Goal: Task Accomplishment & Management: Manage account settings

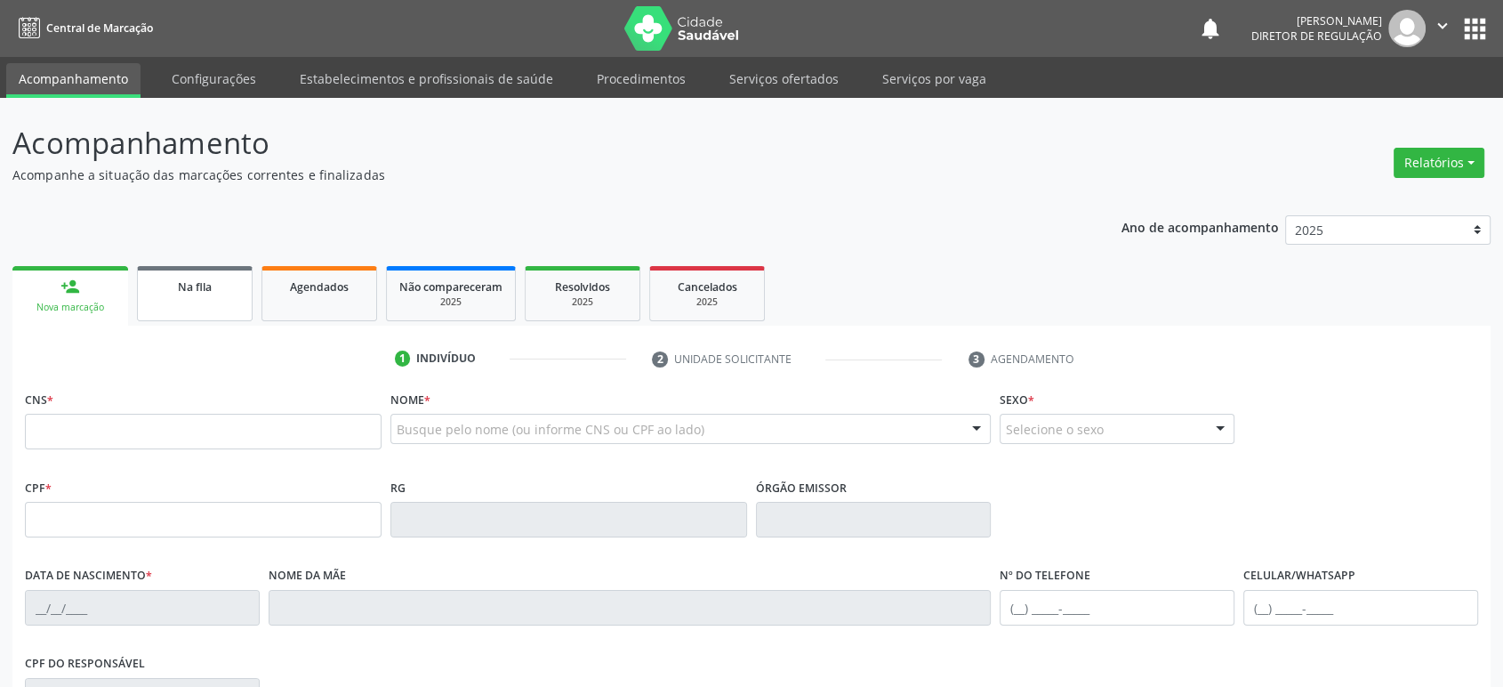
click at [178, 291] on span "Na fila" at bounding box center [195, 286] width 34 height 15
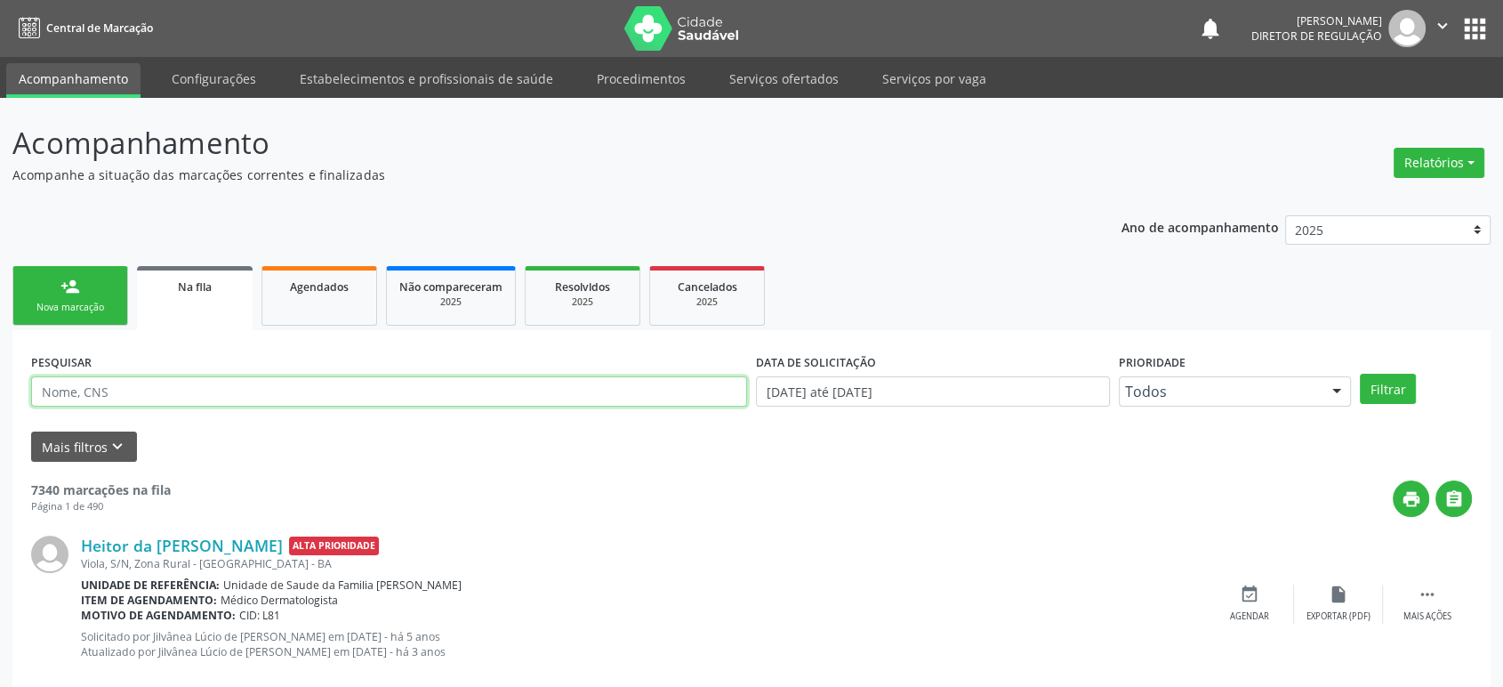
click at [157, 388] on input "text" at bounding box center [389, 391] width 716 height 30
click at [1360, 374] on button "Filtrar" at bounding box center [1388, 389] width 56 height 30
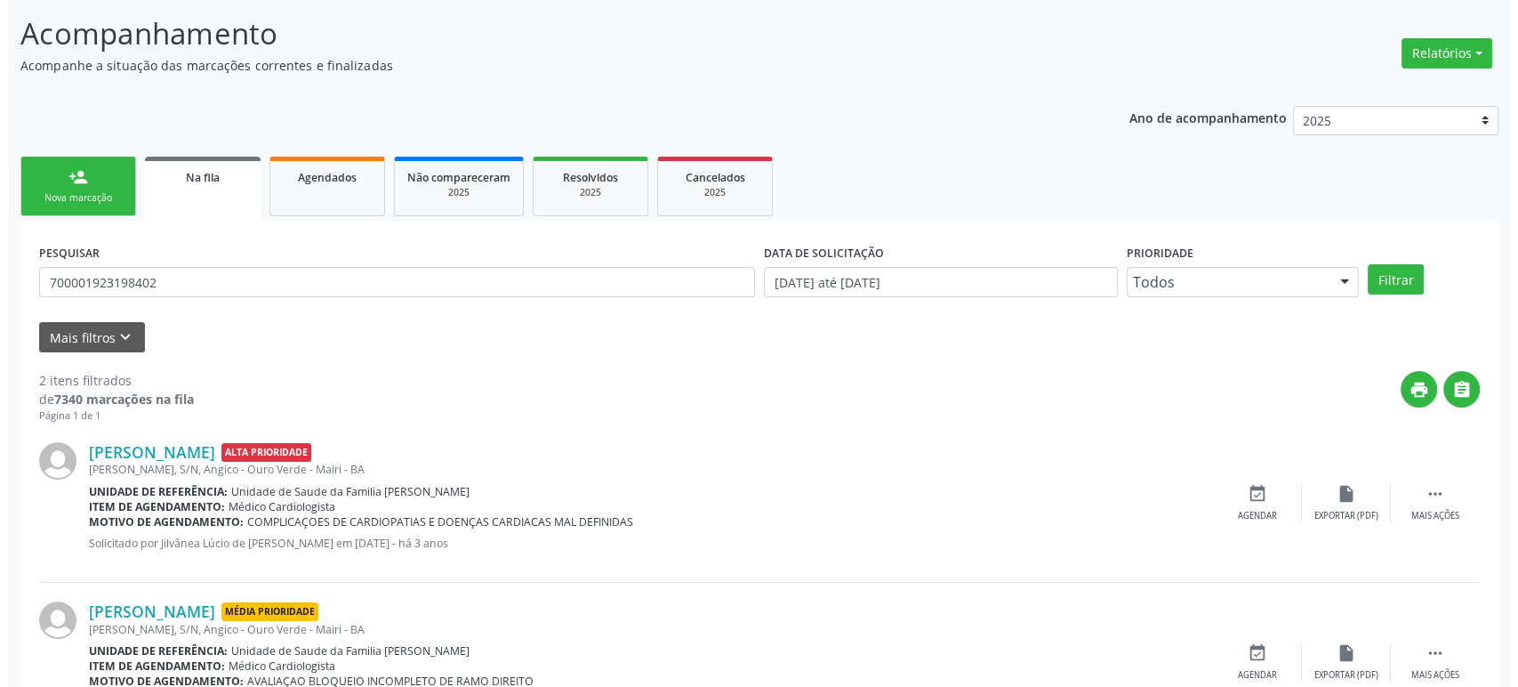
scroll to position [193, 0]
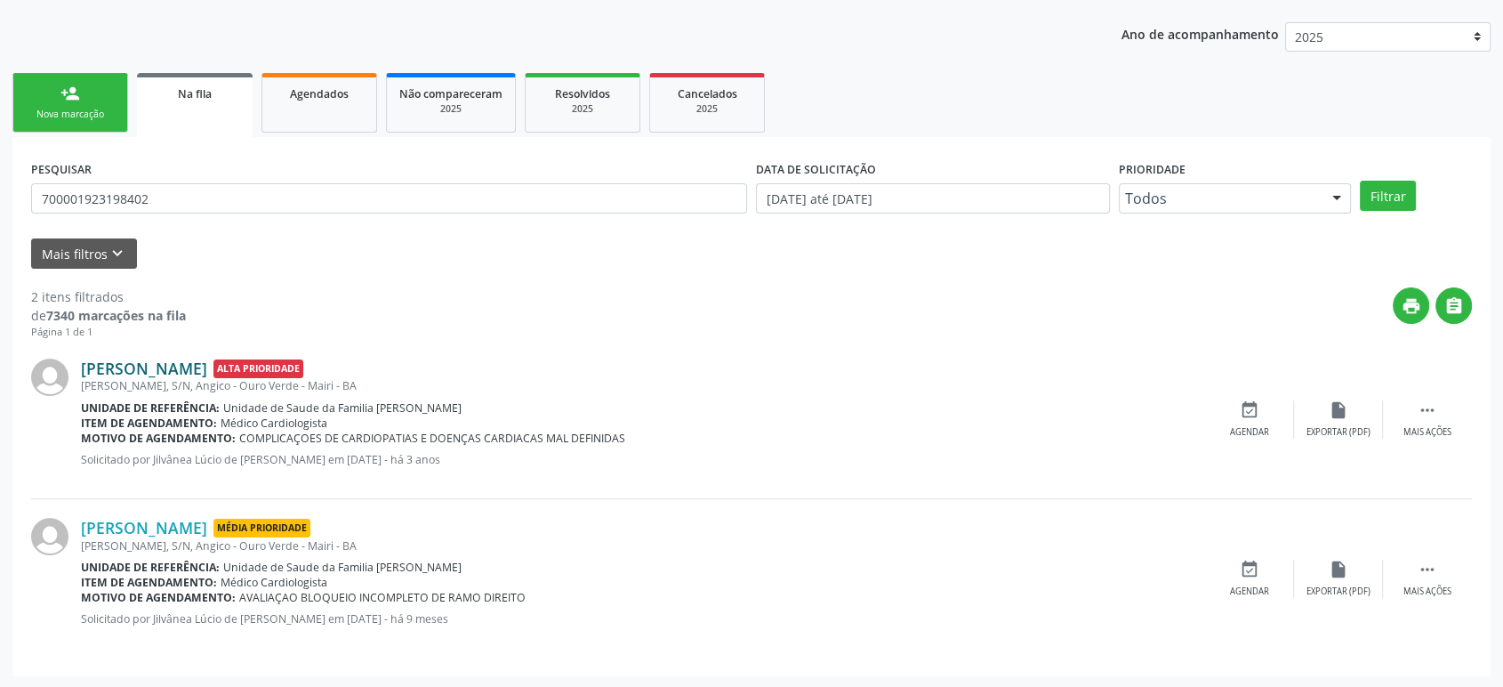
click at [207, 369] on link "[PERSON_NAME]" at bounding box center [144, 368] width 126 height 20
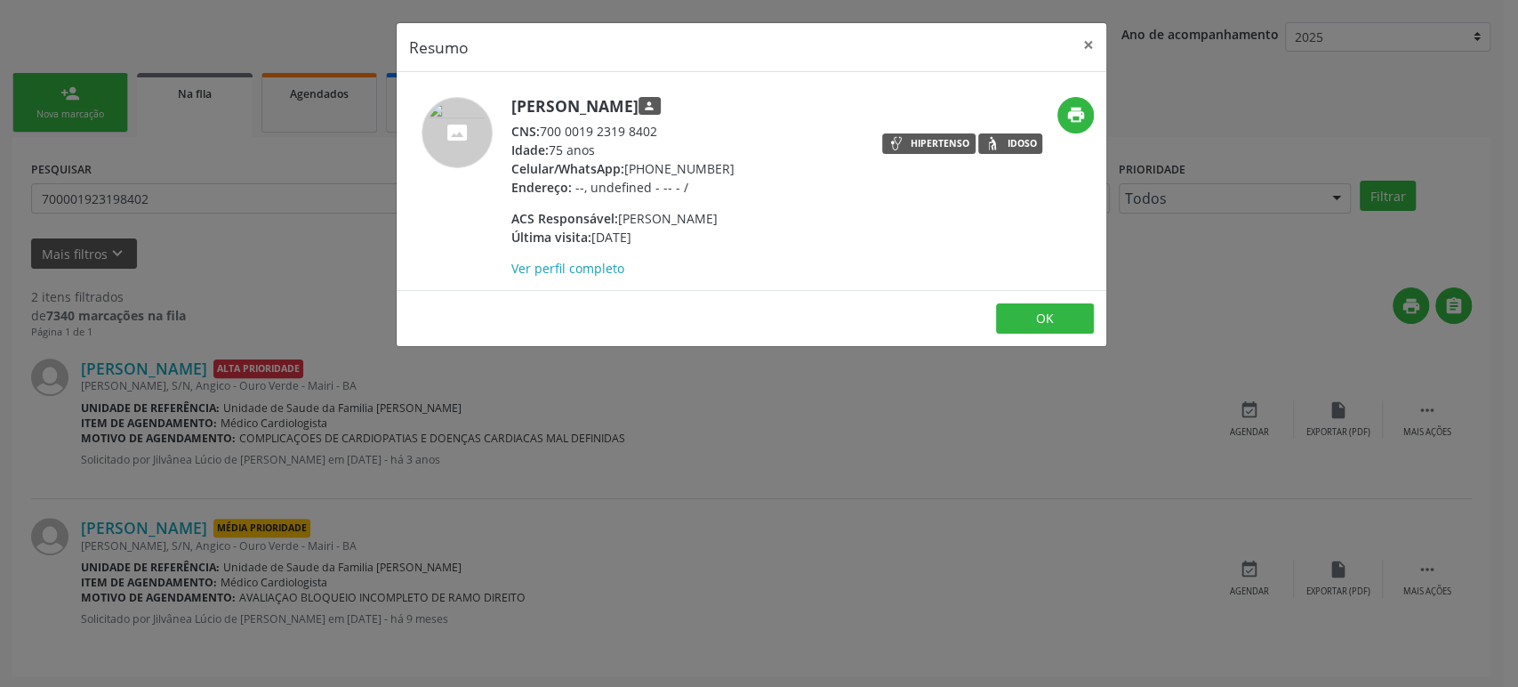
drag, startPoint x: 545, startPoint y: 130, endPoint x: 675, endPoint y: 128, distance: 129.9
click at [675, 128] on div "CNS: 700 0019 2319 8402" at bounding box center [622, 131] width 223 height 19
click at [26, 387] on div "Resumo × [PERSON_NAME] person CNS: 700 0019 2319 8402 Idade: 75 anos Celular/Wh…" at bounding box center [759, 343] width 1518 height 687
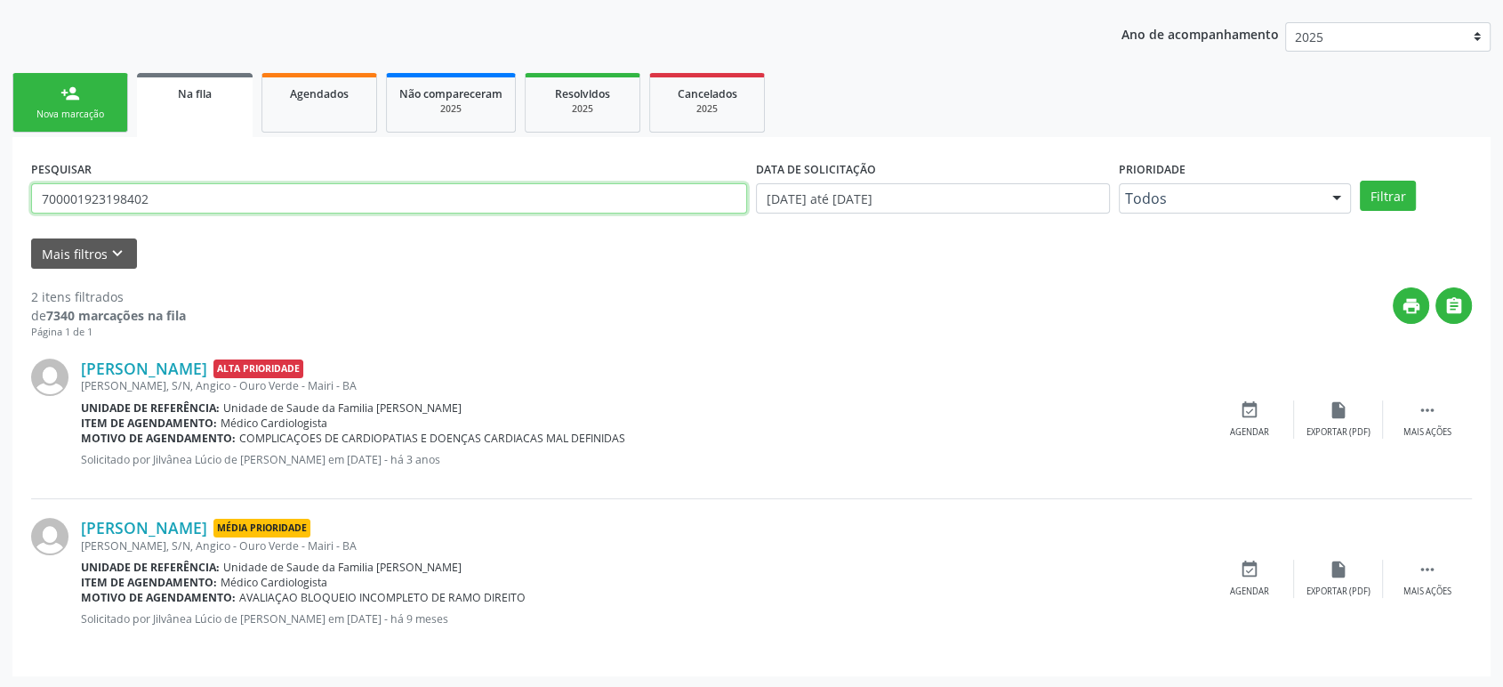
click at [146, 201] on input "700001923198402" at bounding box center [389, 198] width 716 height 30
click at [1435, 410] on icon "" at bounding box center [1428, 410] width 20 height 20
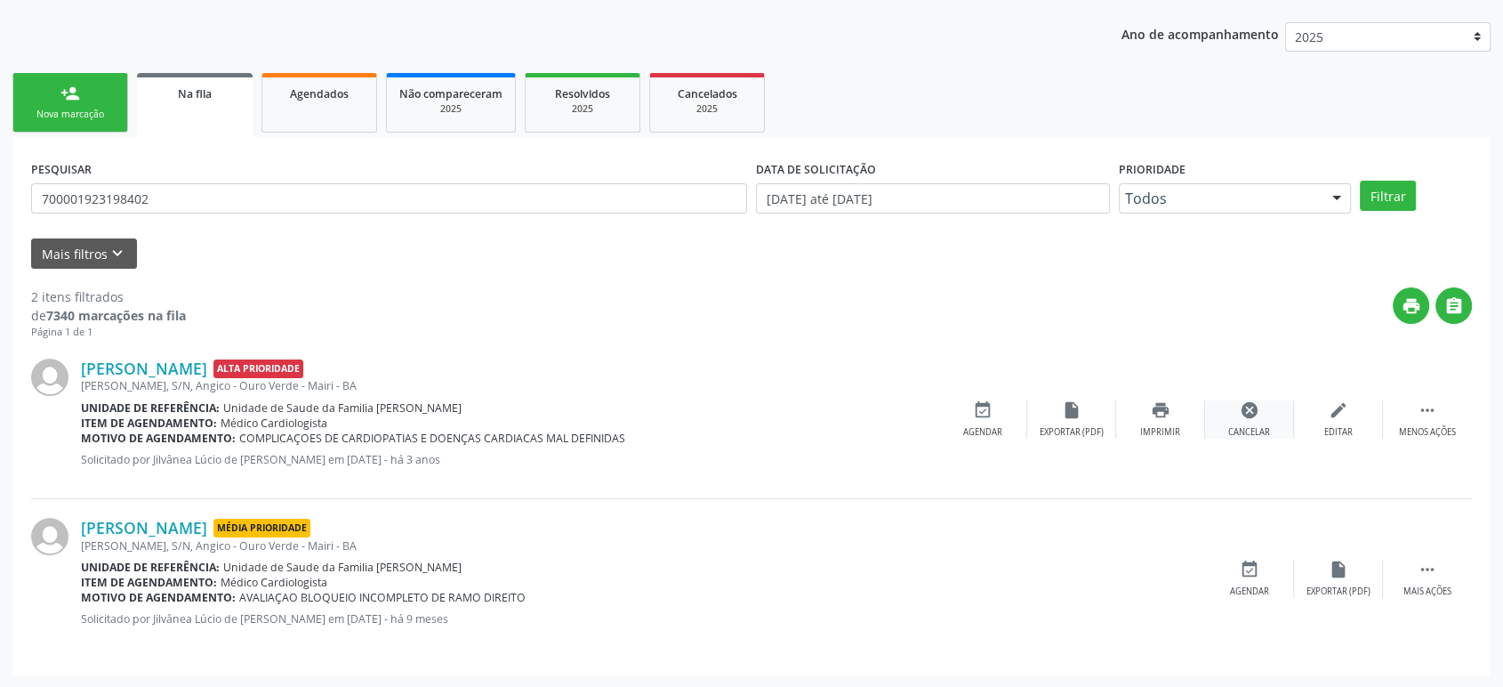
click at [1252, 402] on icon "cancel" at bounding box center [1250, 410] width 20 height 20
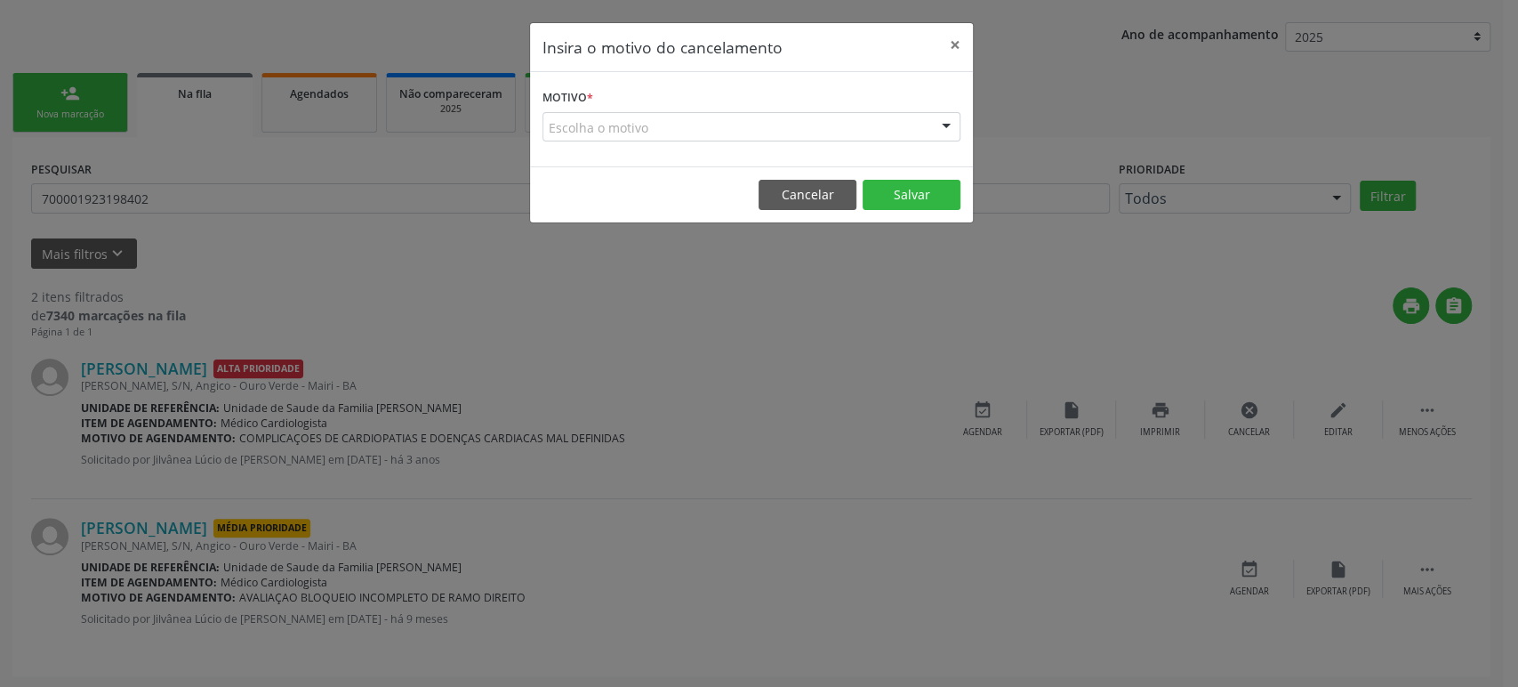
click at [645, 128] on div "Escolha o motivo" at bounding box center [752, 127] width 418 height 30
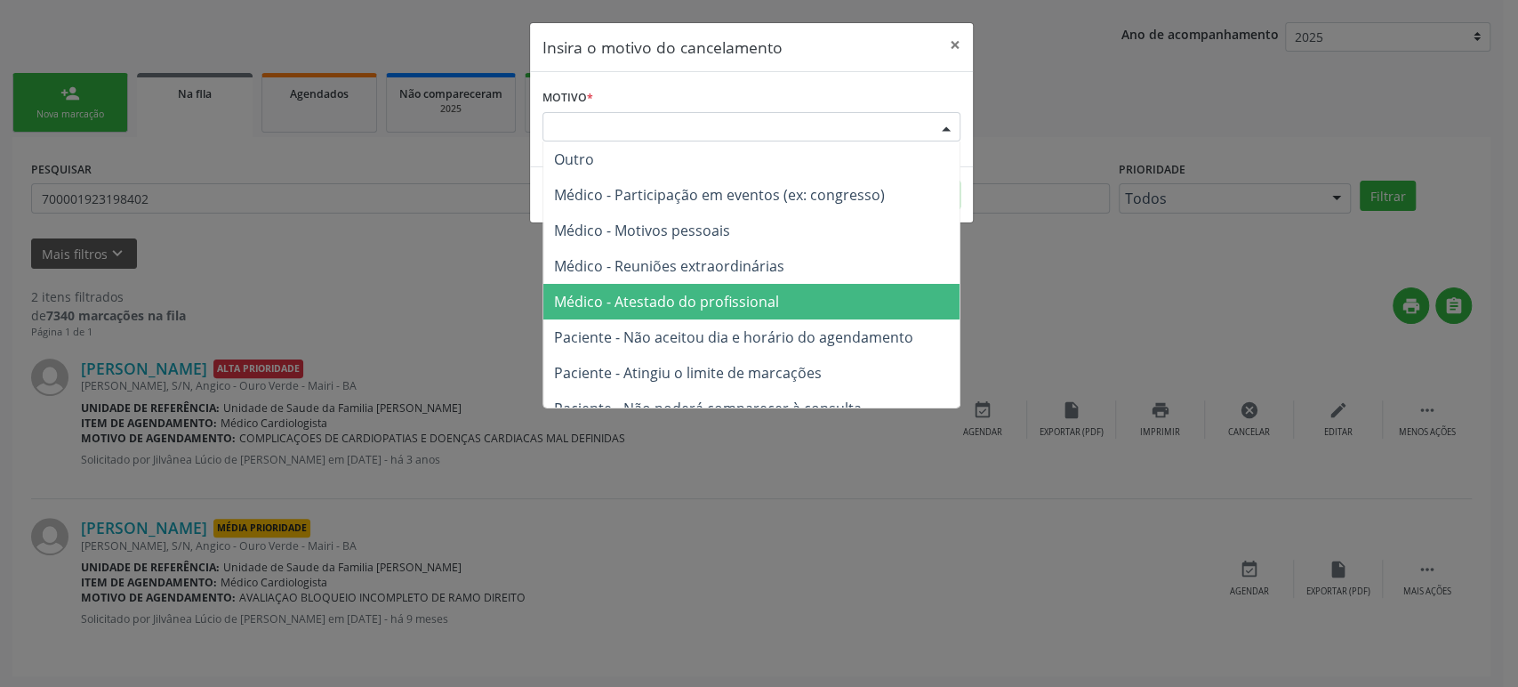
click at [693, 301] on span "Médico - Atestado do profissional" at bounding box center [666, 302] width 225 height 20
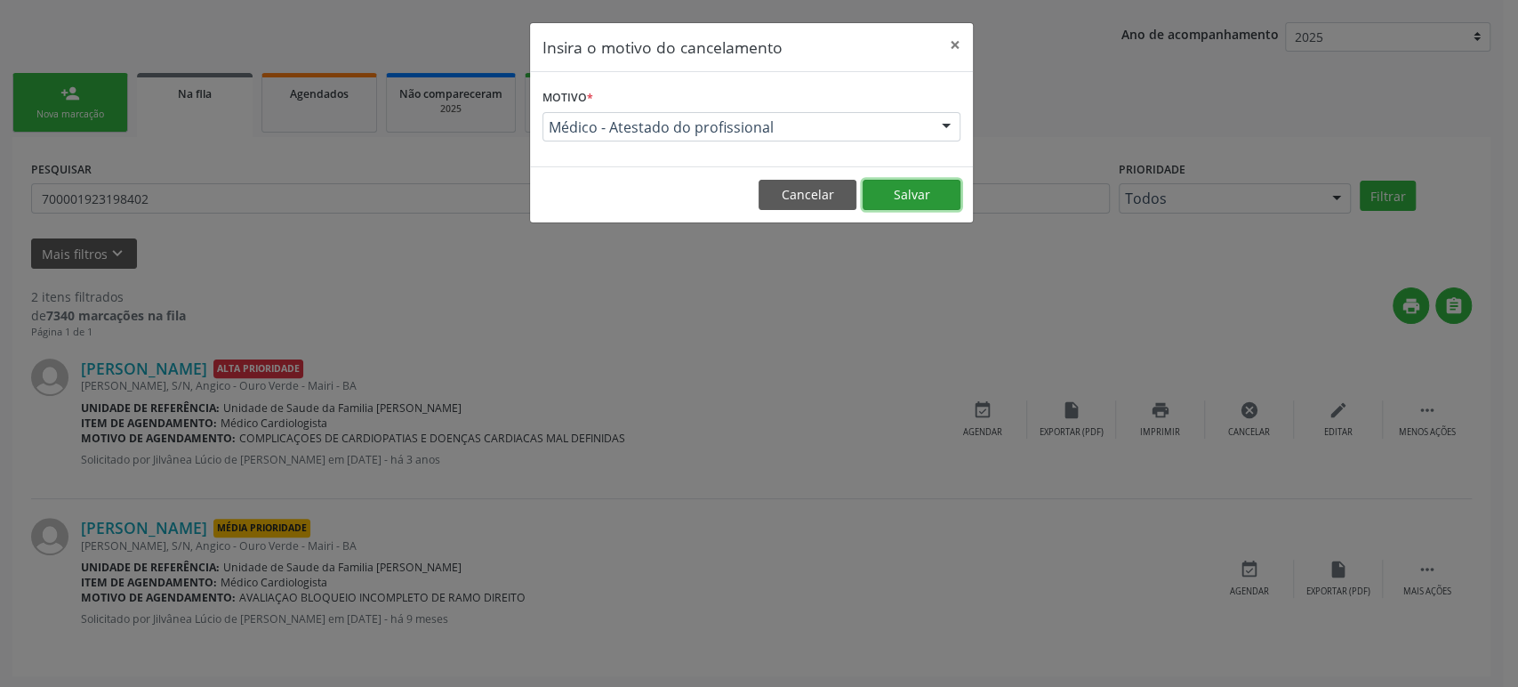
click at [896, 198] on button "Salvar" at bounding box center [912, 195] width 98 height 30
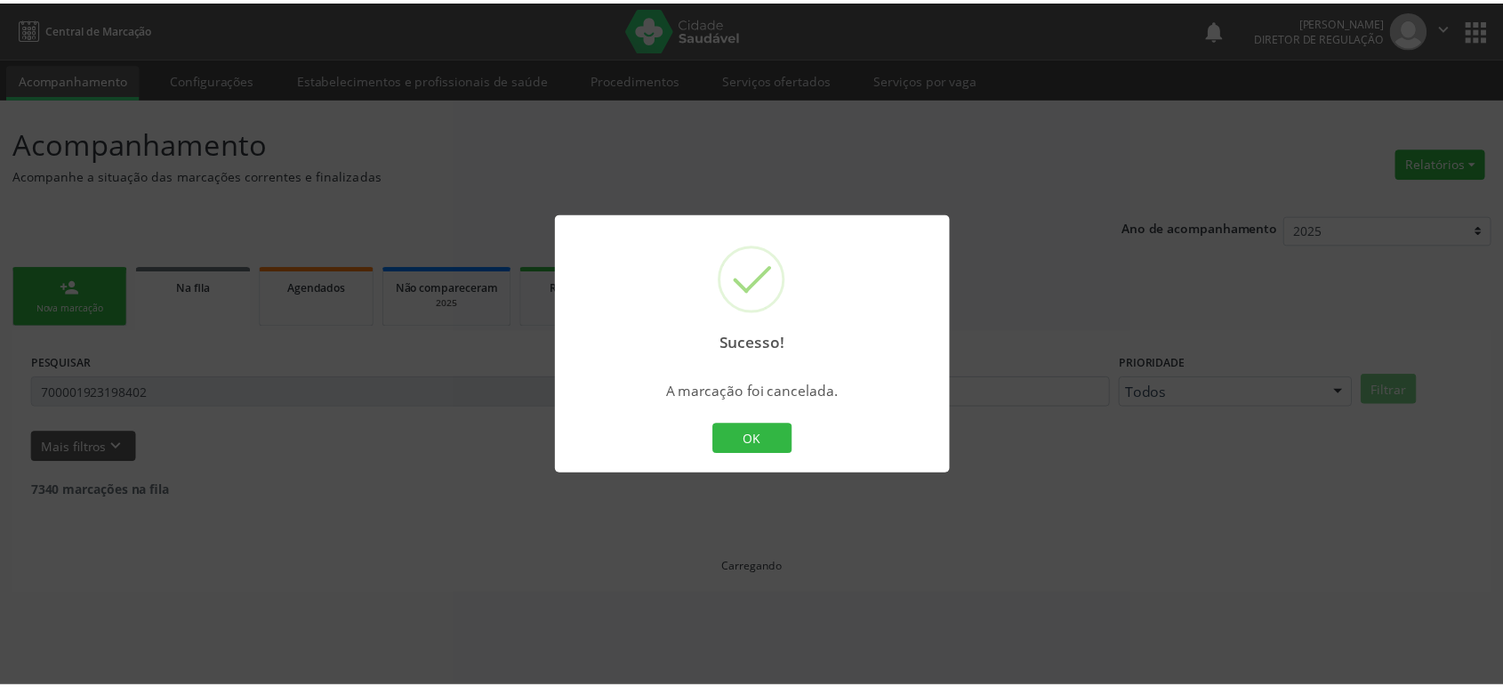
scroll to position [0, 0]
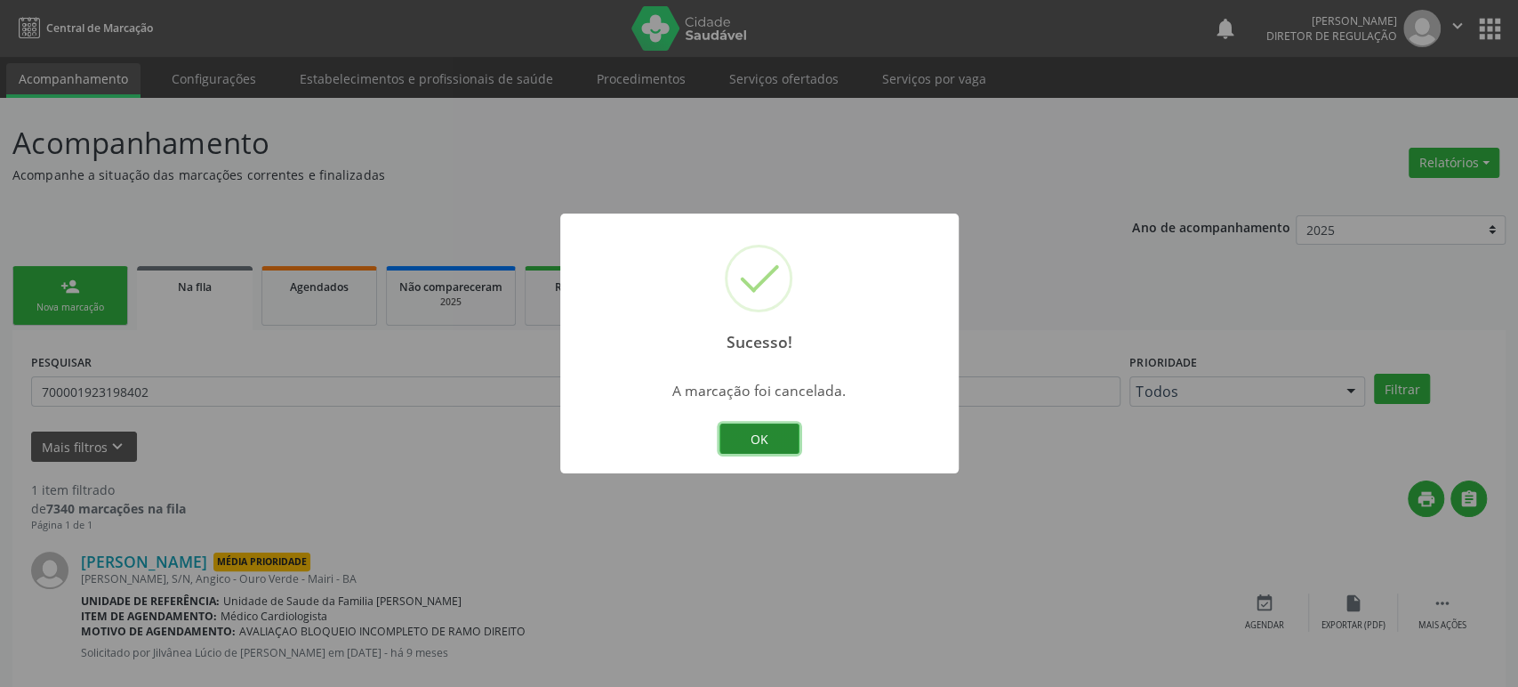
click at [768, 440] on button "OK" at bounding box center [759, 438] width 80 height 30
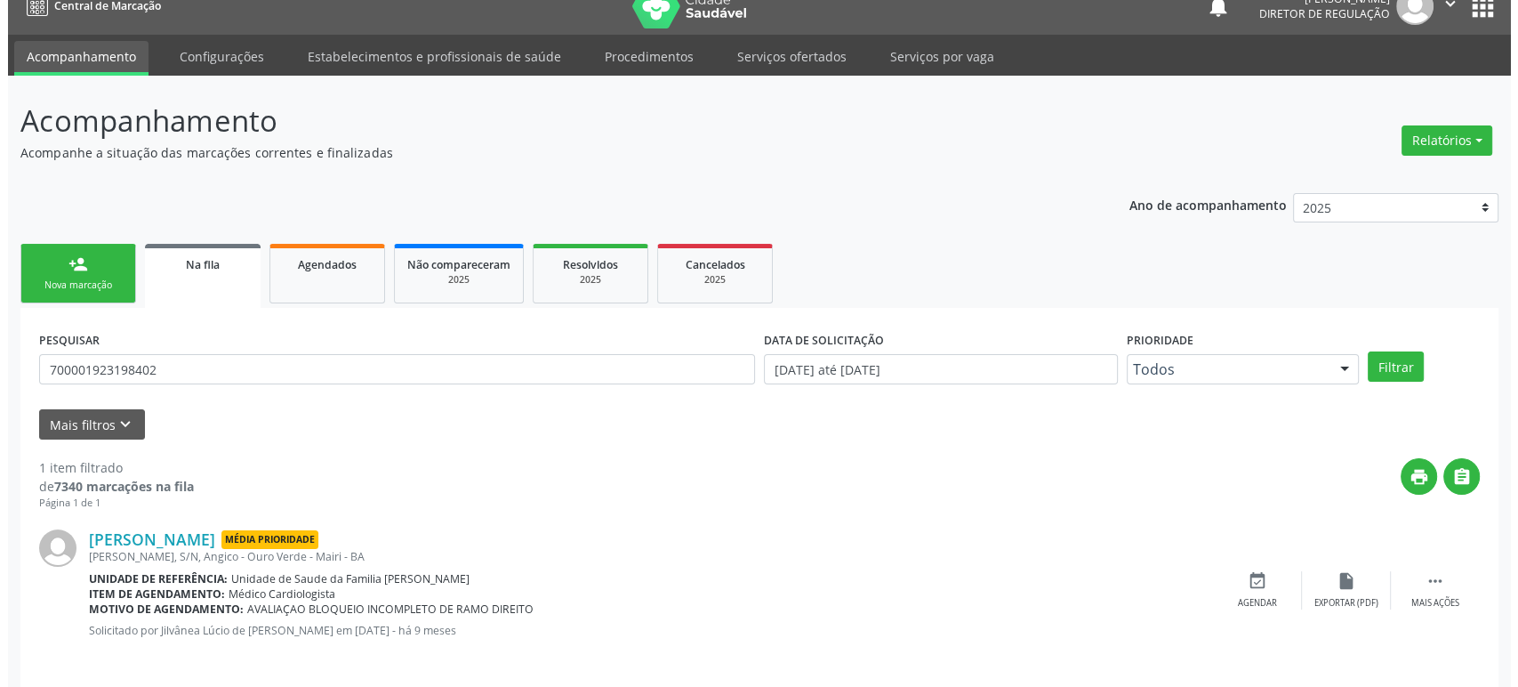
scroll to position [35, 0]
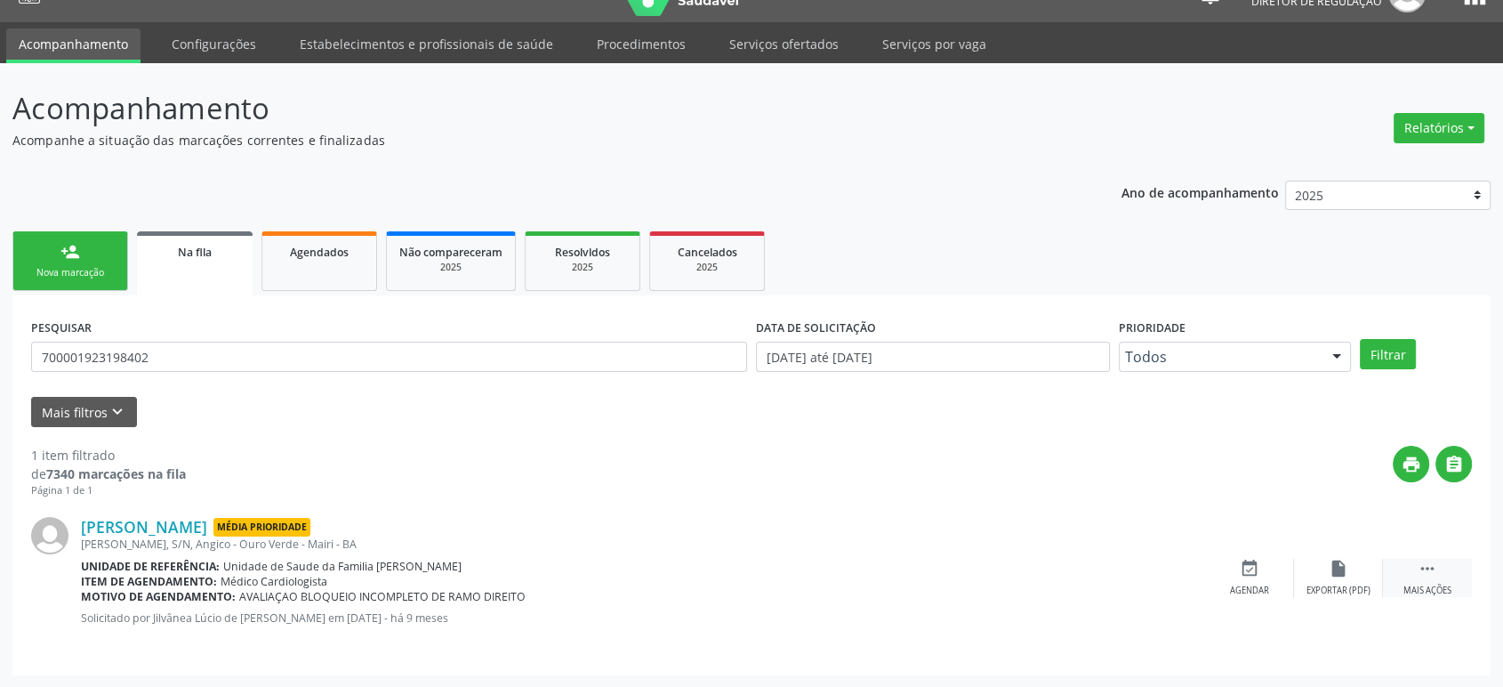
click at [1435, 572] on icon "" at bounding box center [1428, 569] width 20 height 20
click at [1245, 575] on icon "cancel" at bounding box center [1250, 569] width 20 height 20
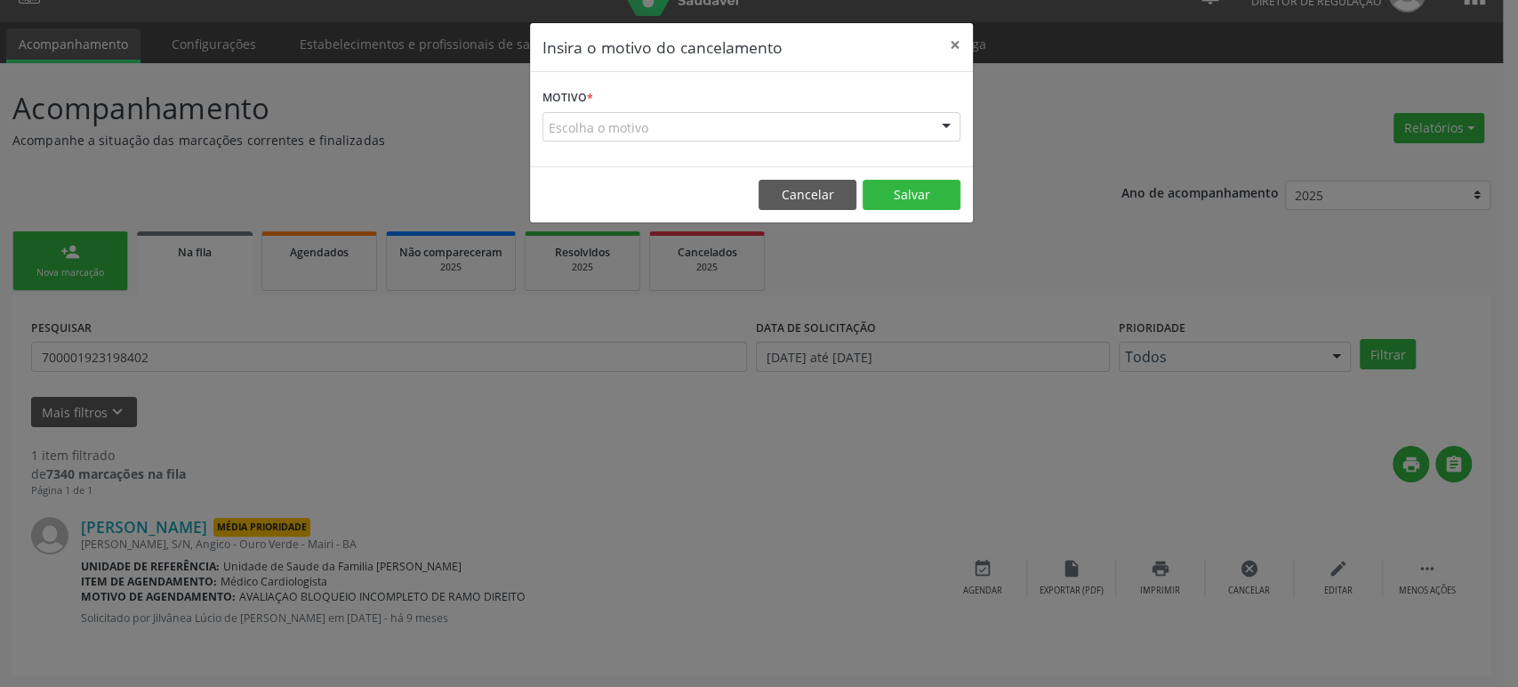
click at [665, 125] on div "Escolha o motivo" at bounding box center [752, 127] width 418 height 30
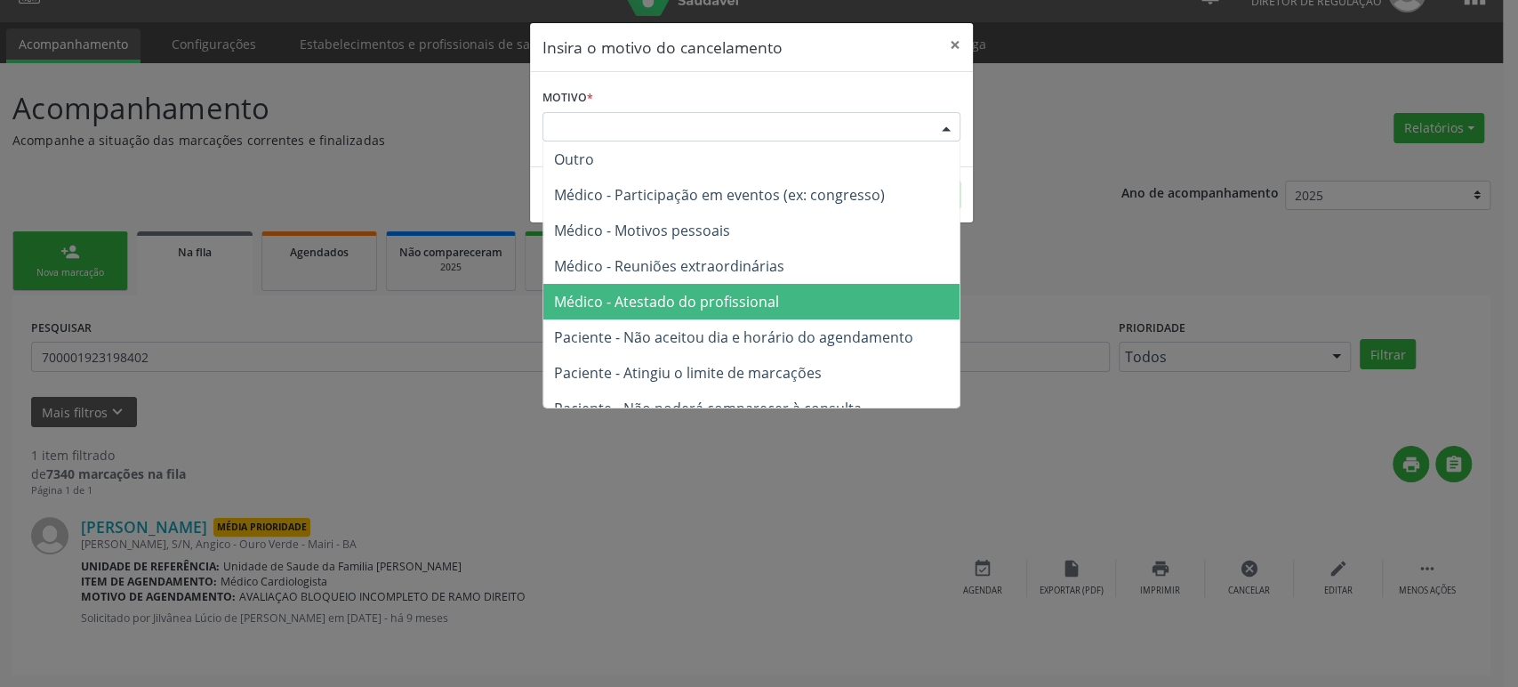
click at [647, 301] on span "Médico - Atestado do profissional" at bounding box center [666, 302] width 225 height 20
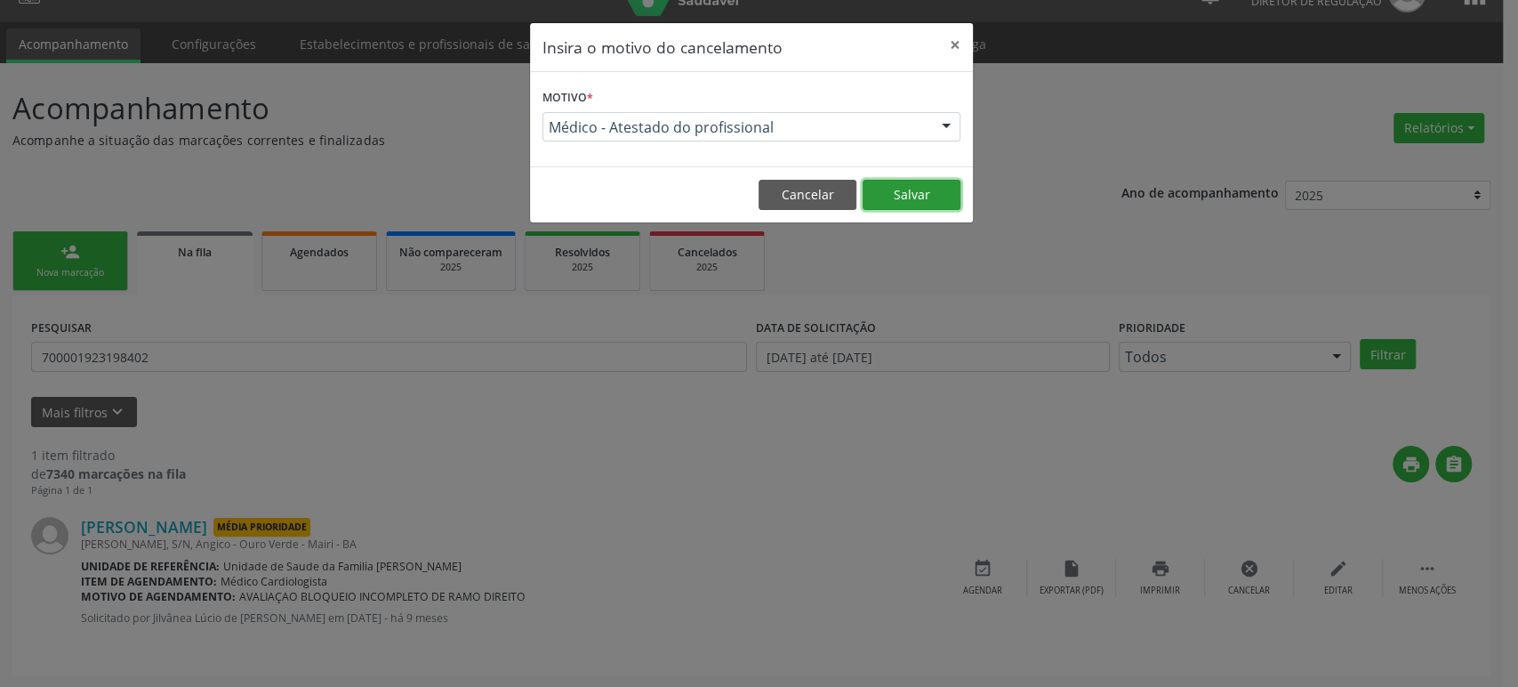
click at [917, 186] on button "Salvar" at bounding box center [912, 195] width 98 height 30
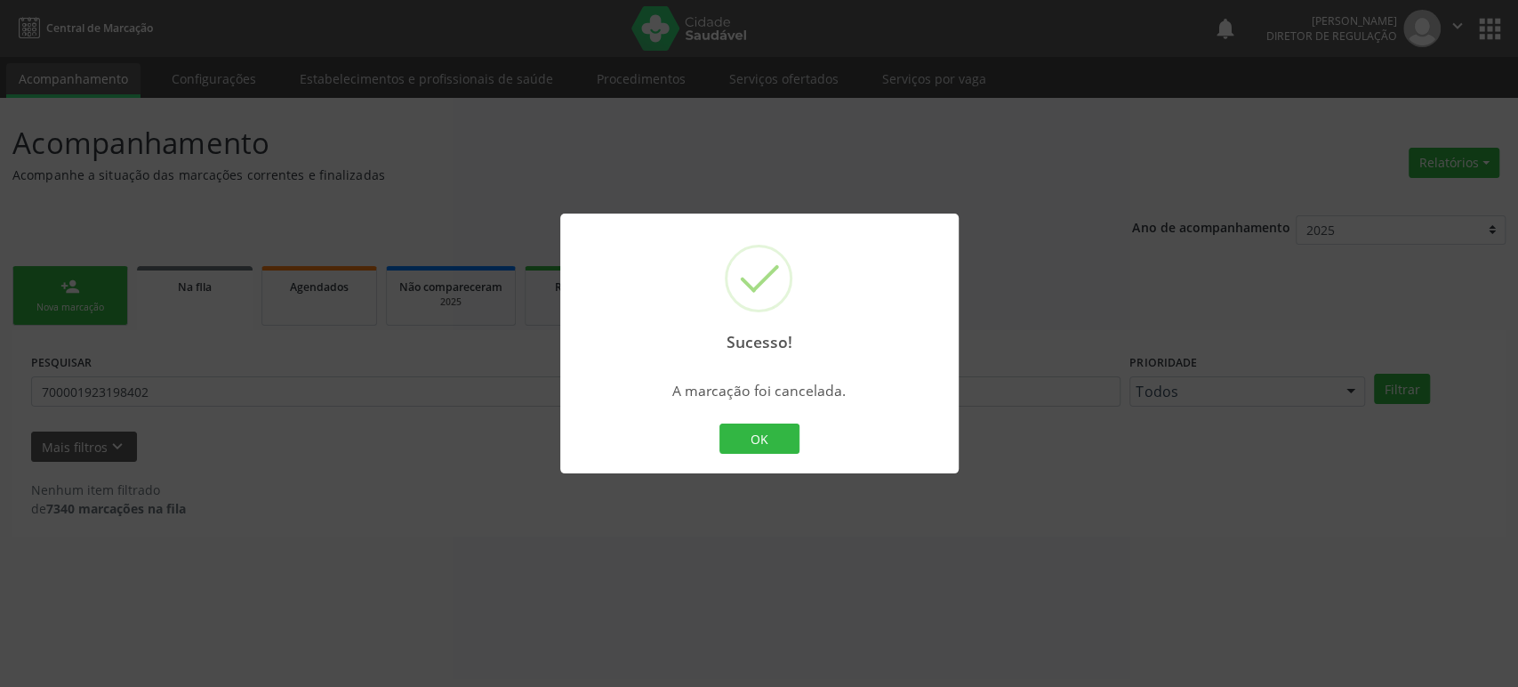
scroll to position [0, 0]
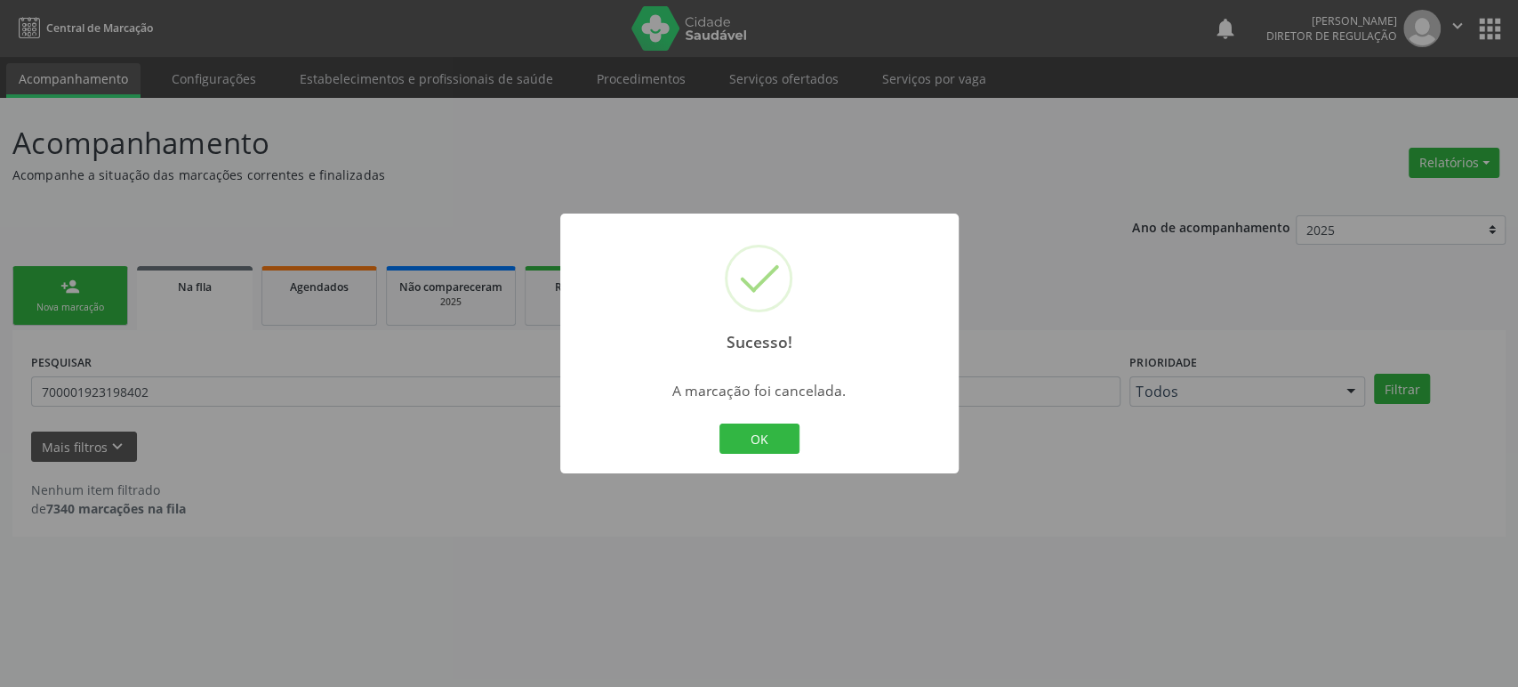
click at [358, 293] on div "Sucesso! × A marcação foi cancelada. OK Cancel" at bounding box center [759, 343] width 1518 height 687
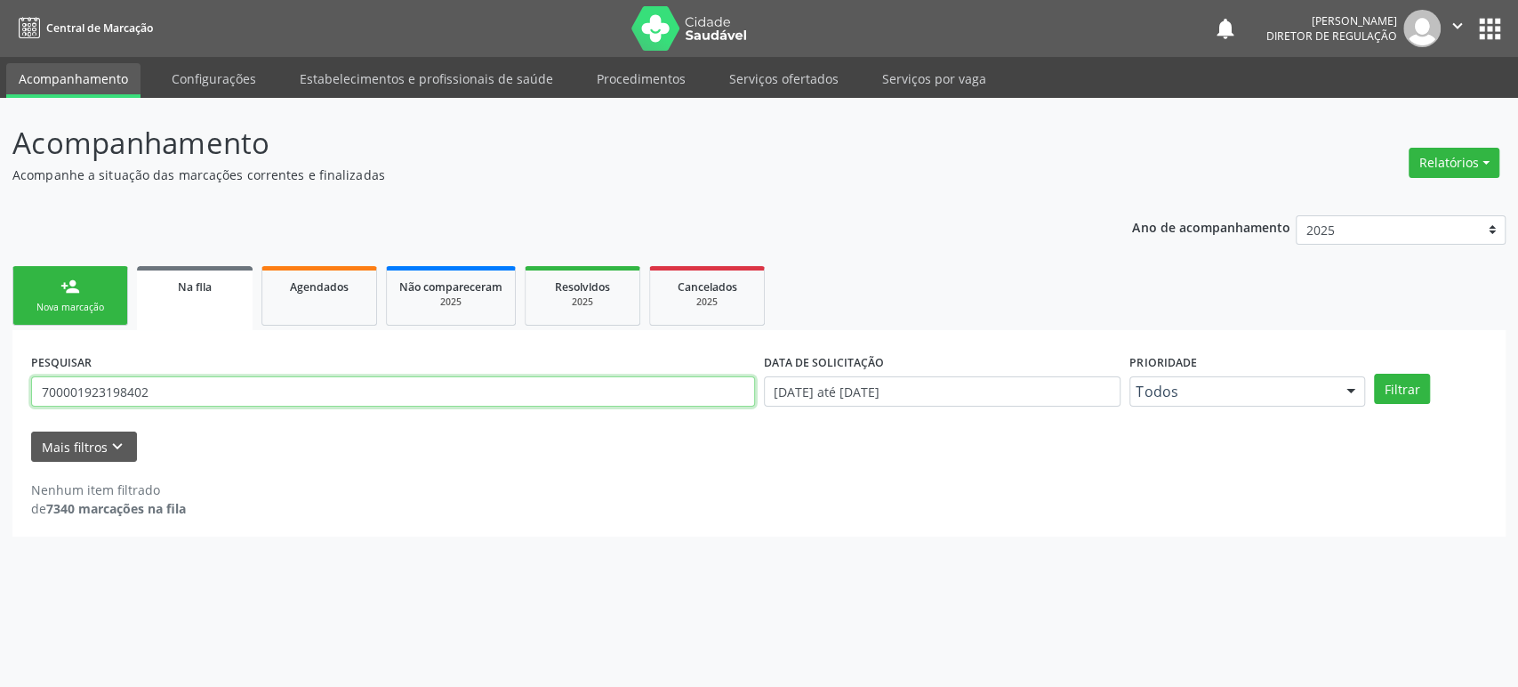
click at [252, 390] on input "700001923198402" at bounding box center [393, 391] width 724 height 30
click at [1374, 374] on button "Filtrar" at bounding box center [1402, 389] width 56 height 30
click at [138, 398] on input "[PERSON_NAME]" at bounding box center [393, 391] width 724 height 30
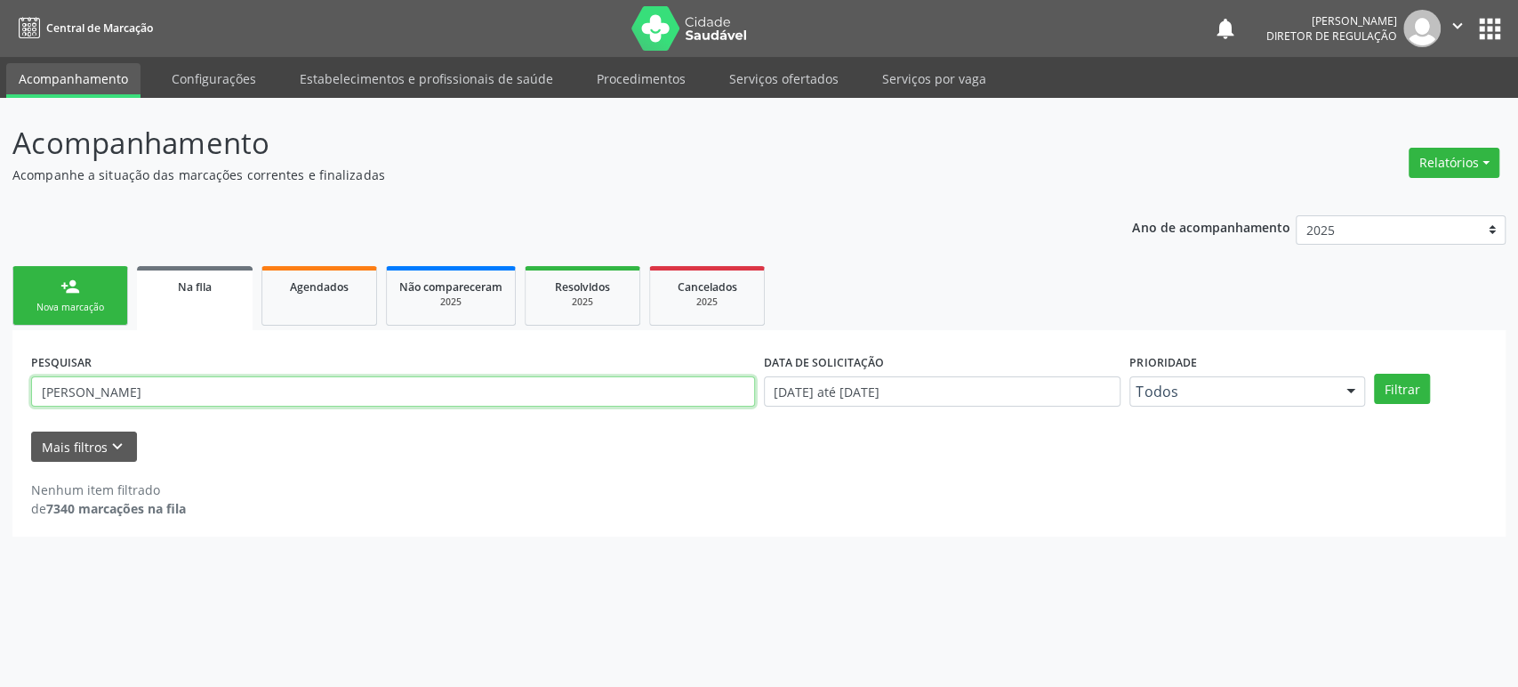
click at [138, 398] on input "[PERSON_NAME]" at bounding box center [393, 391] width 724 height 30
paste input "alaide [PERSON_NAME]"
type input "alaide [PERSON_NAME]"
click at [1374, 374] on button "Filtrar" at bounding box center [1402, 389] width 56 height 30
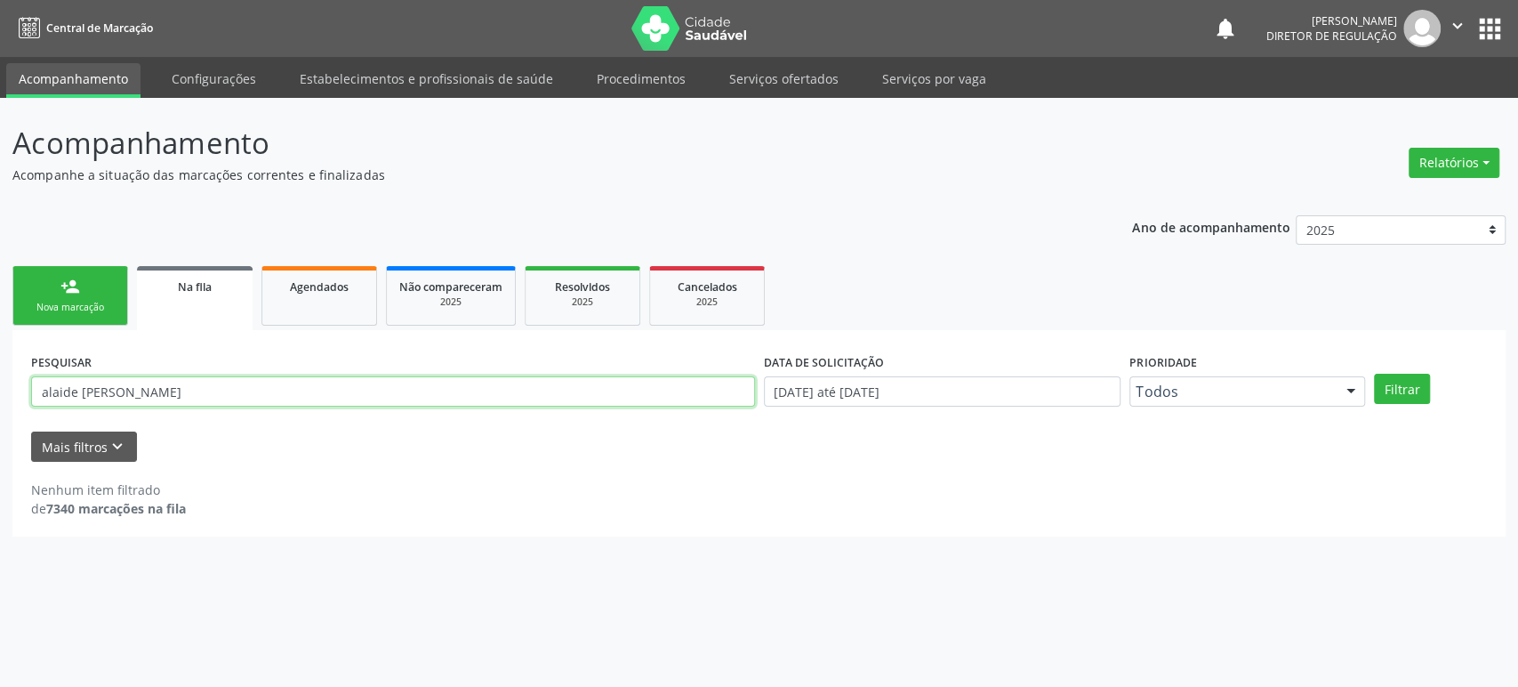
click at [148, 391] on input "alaide [PERSON_NAME]" at bounding box center [393, 391] width 724 height 30
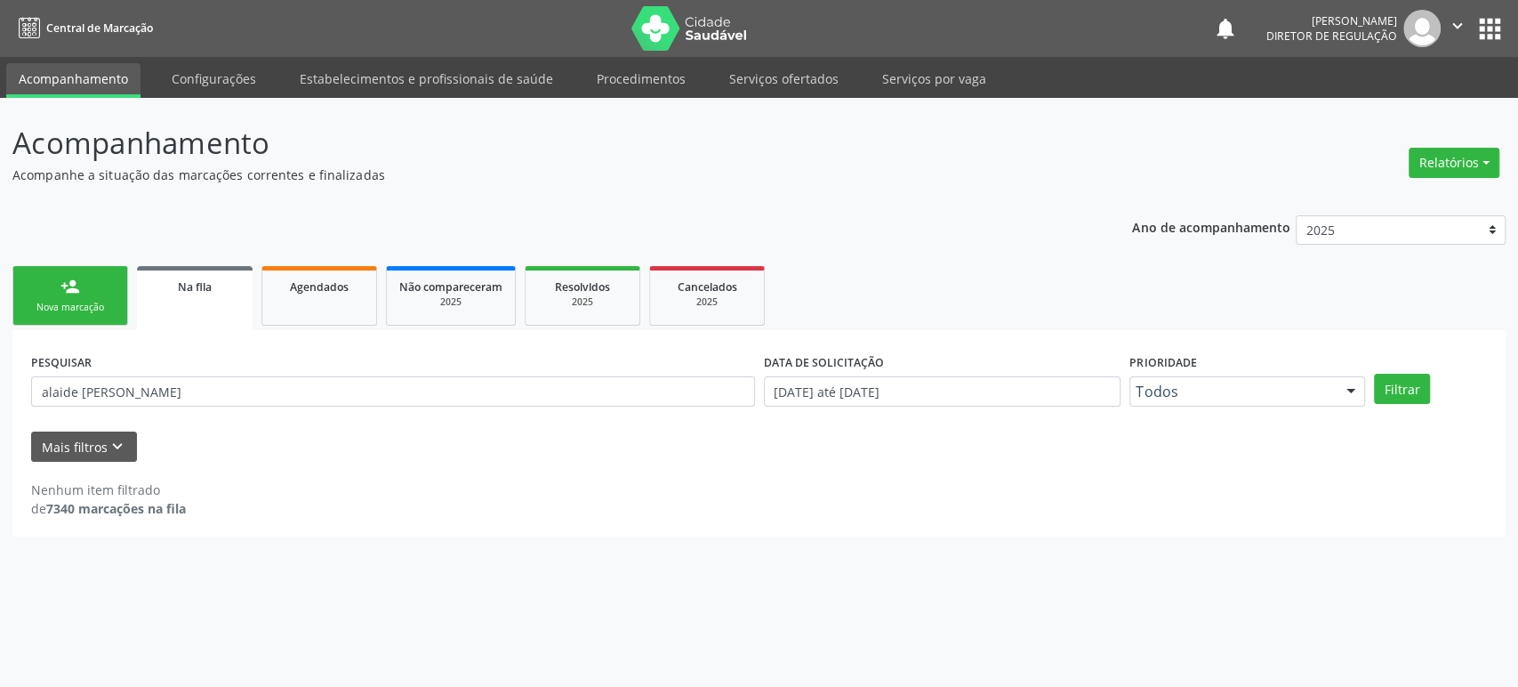
click at [1491, 27] on button "apps" at bounding box center [1490, 28] width 31 height 31
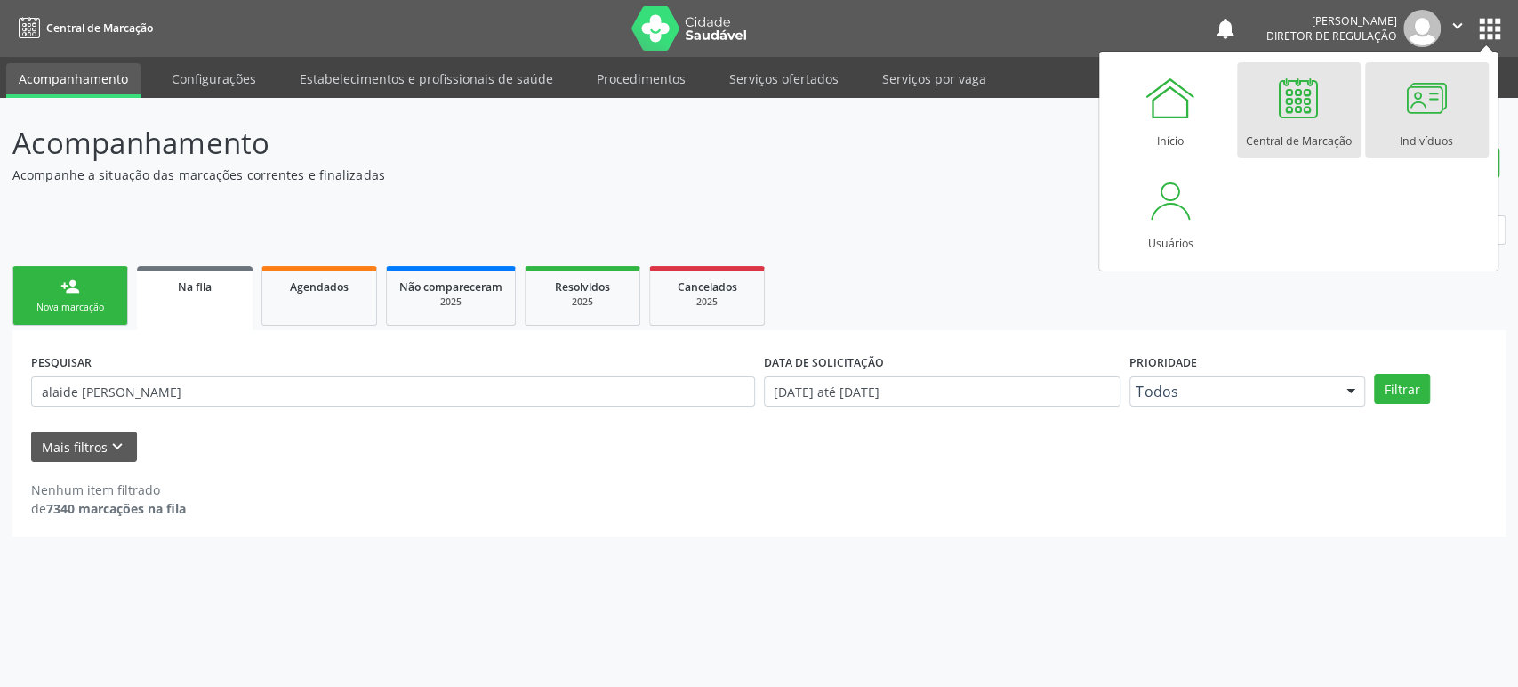
click at [1400, 117] on div at bounding box center [1426, 97] width 53 height 53
